Goal: Task Accomplishment & Management: Manage account settings

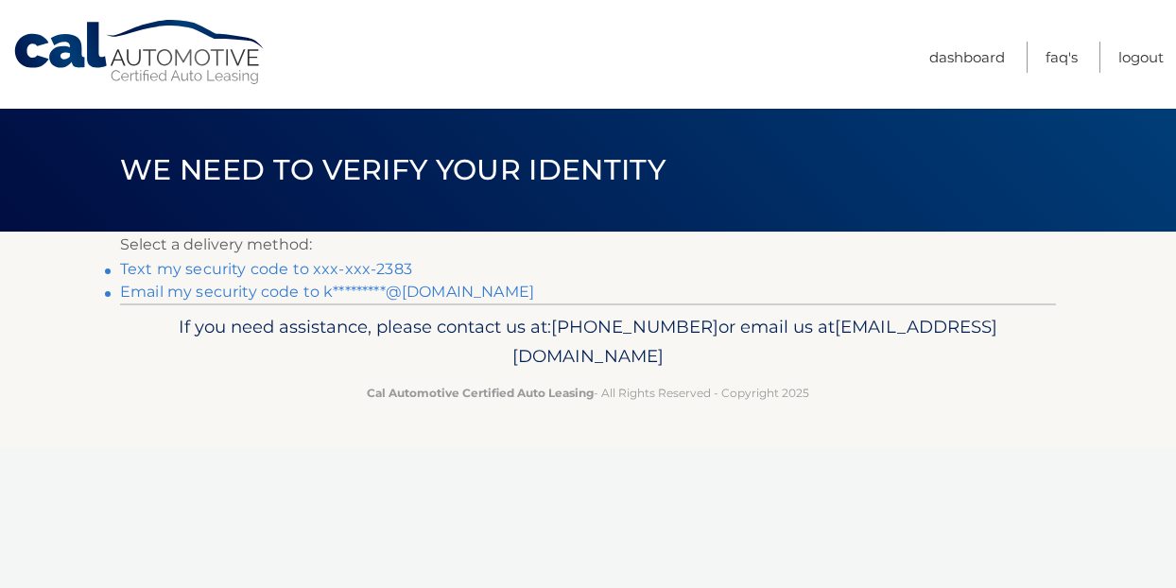
click at [270, 270] on link "Text my security code to xxx-xxx-2383" at bounding box center [266, 269] width 292 height 18
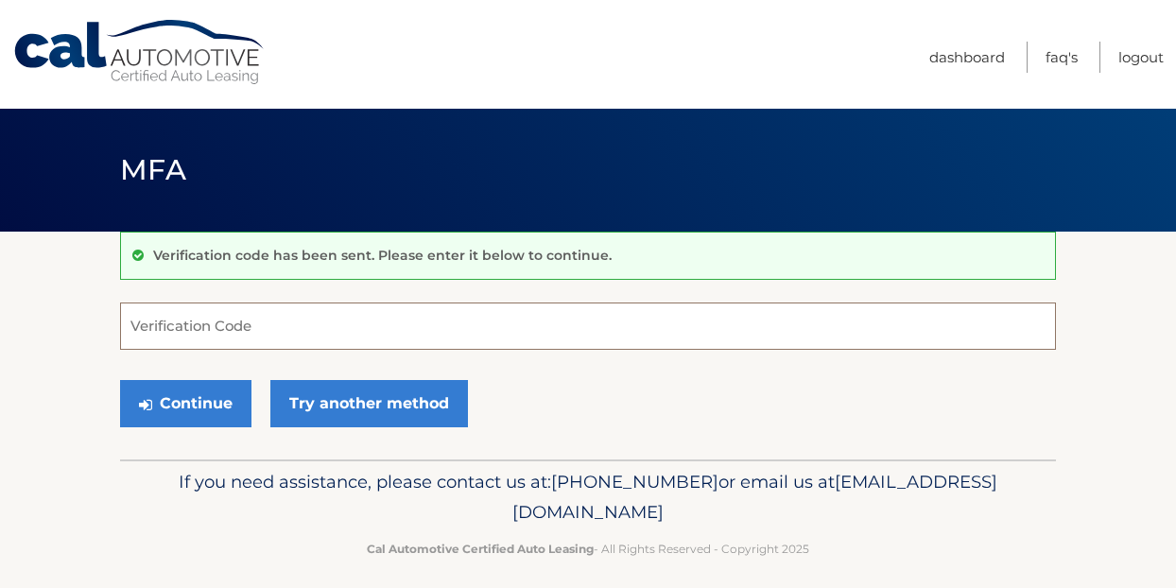
click at [150, 331] on input "Verification Code" at bounding box center [588, 326] width 936 height 47
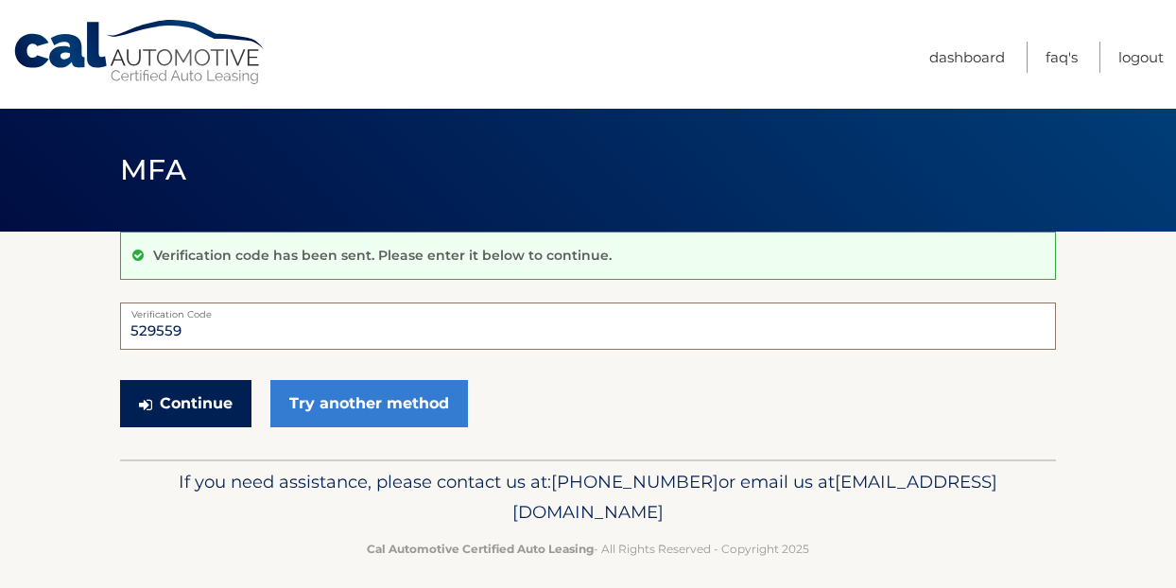
type input "529559"
click at [163, 406] on button "Continue" at bounding box center [185, 403] width 131 height 47
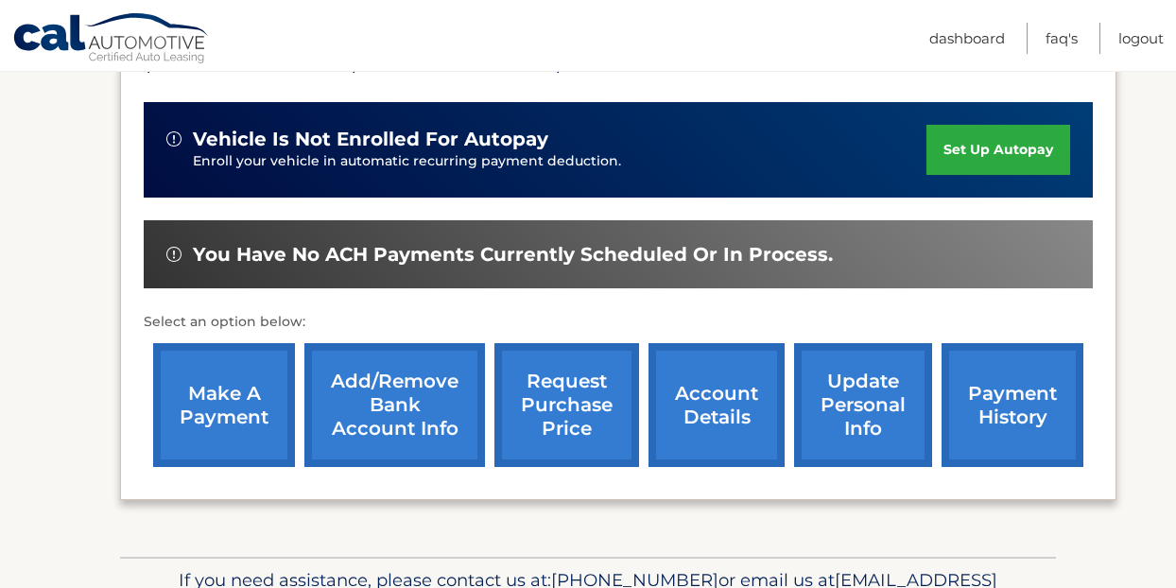
scroll to position [557, 0]
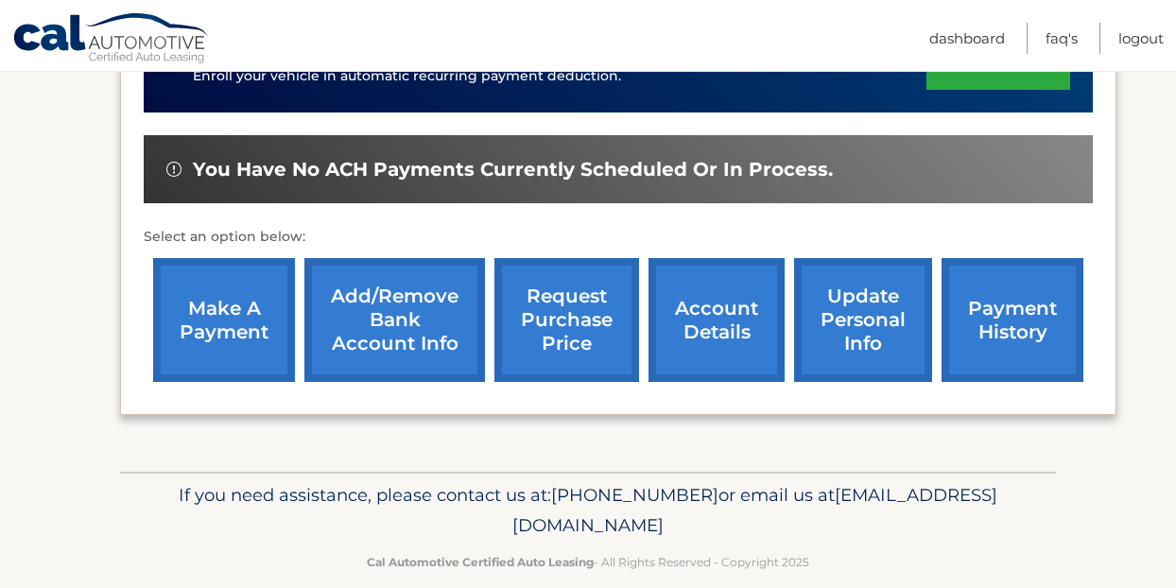
click at [217, 286] on link "make a payment" at bounding box center [224, 320] width 142 height 124
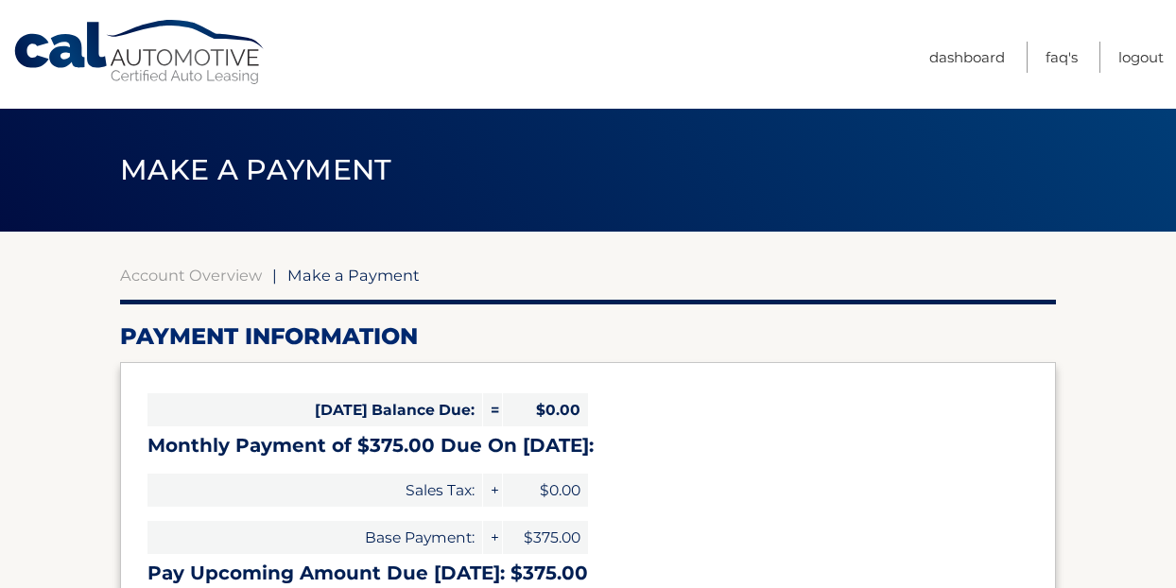
select select "YjZlNTdkMzYtNGM1Zi00ZWM5LWFmYzktNmY2NGY2NzhjODI4"
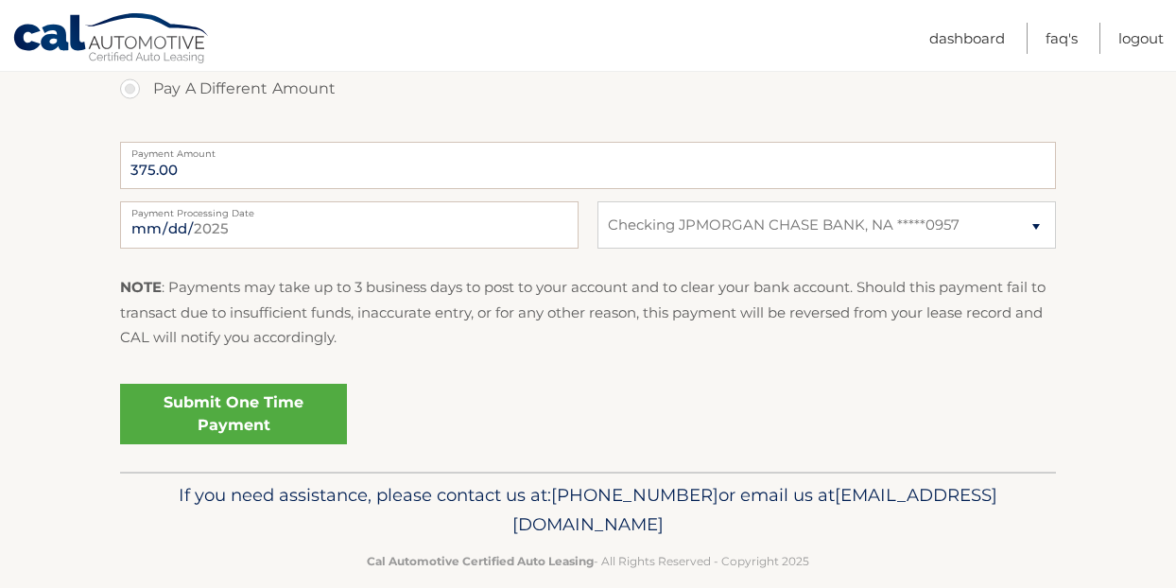
scroll to position [763, 0]
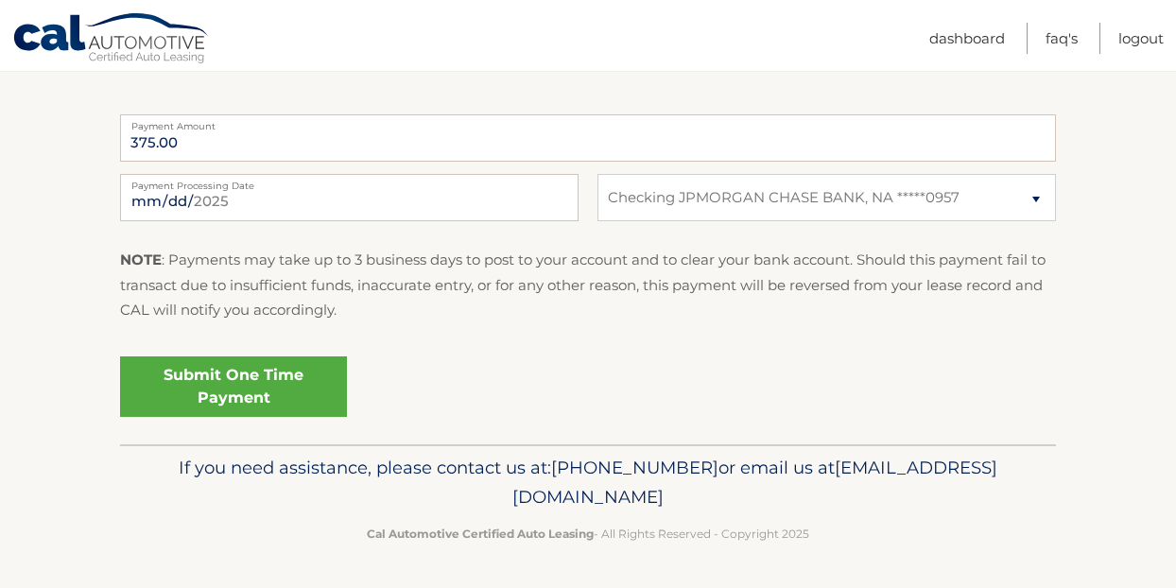
click at [236, 379] on link "Submit One Time Payment" at bounding box center [233, 387] width 227 height 61
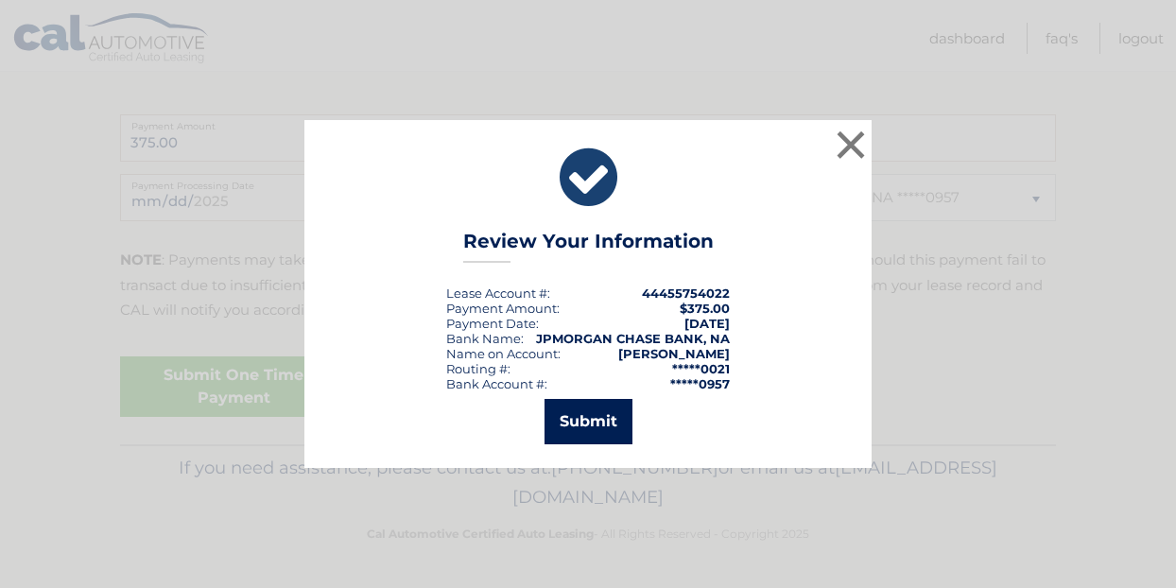
click at [574, 422] on button "Submit" at bounding box center [589, 421] width 88 height 45
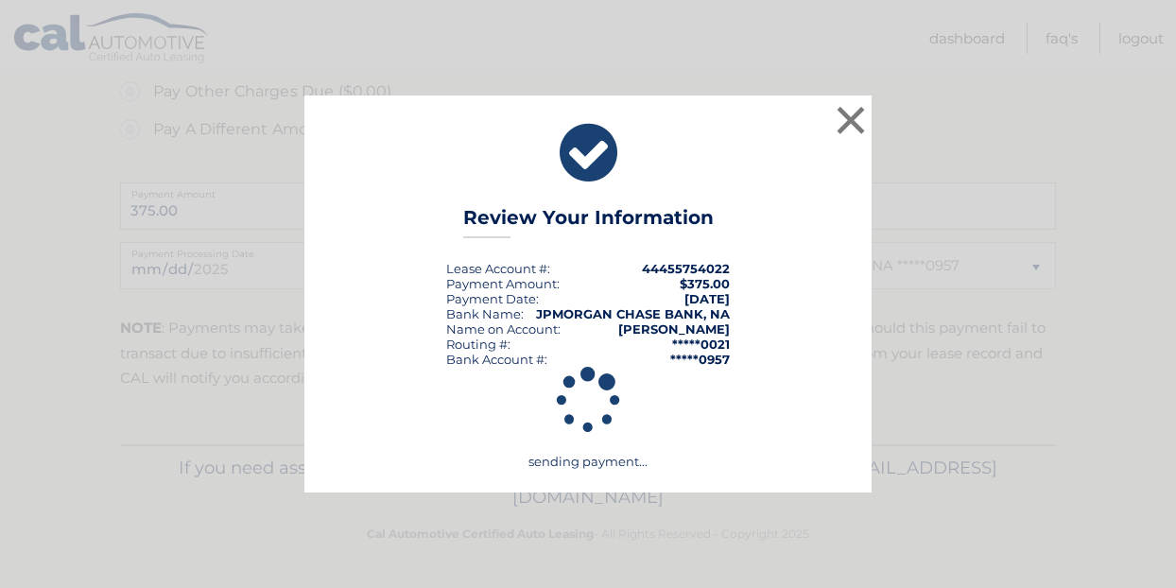
scroll to position [695, 0]
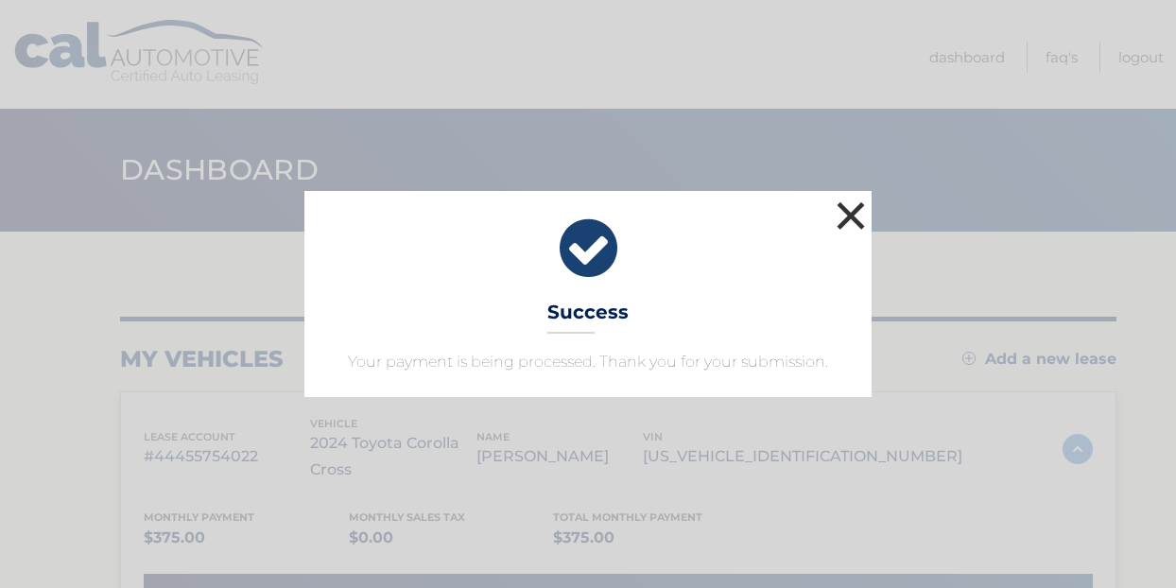
click at [846, 225] on button "×" at bounding box center [851, 216] width 38 height 38
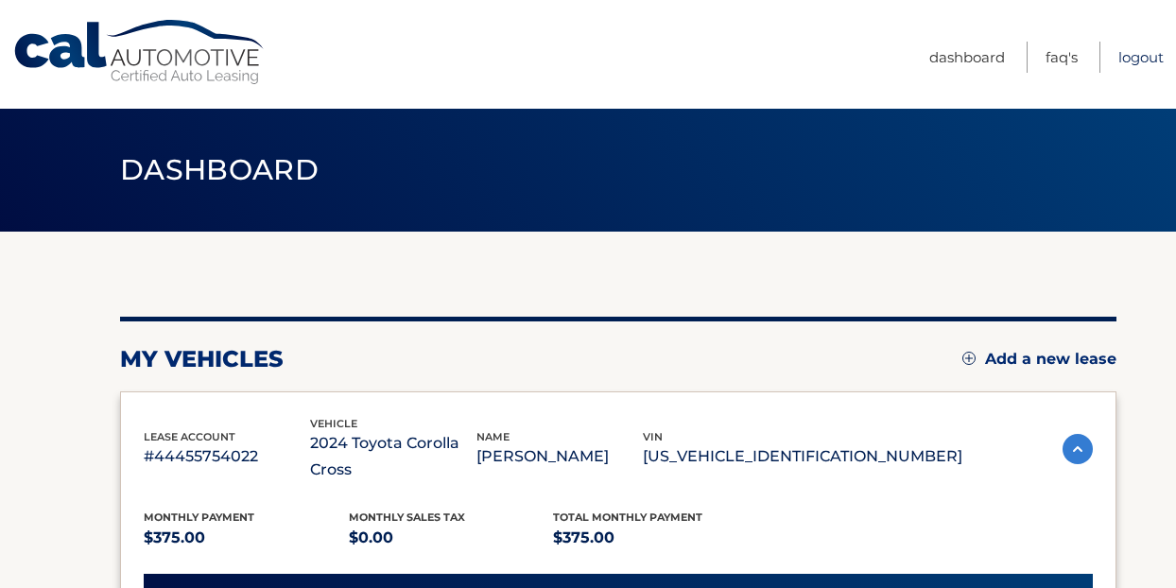
click at [1140, 63] on link "Logout" at bounding box center [1141, 57] width 45 height 31
